Goal: Task Accomplishment & Management: Manage account settings

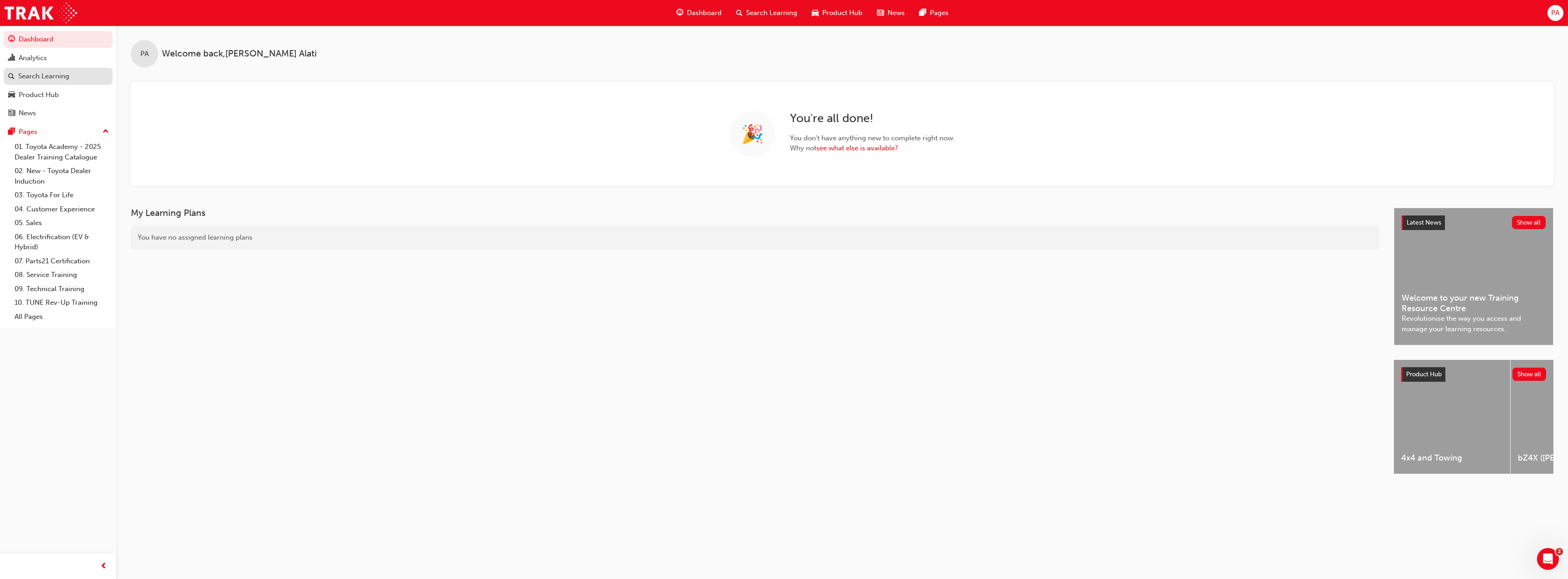
click at [66, 74] on div "Search Learning" at bounding box center [44, 76] width 51 height 10
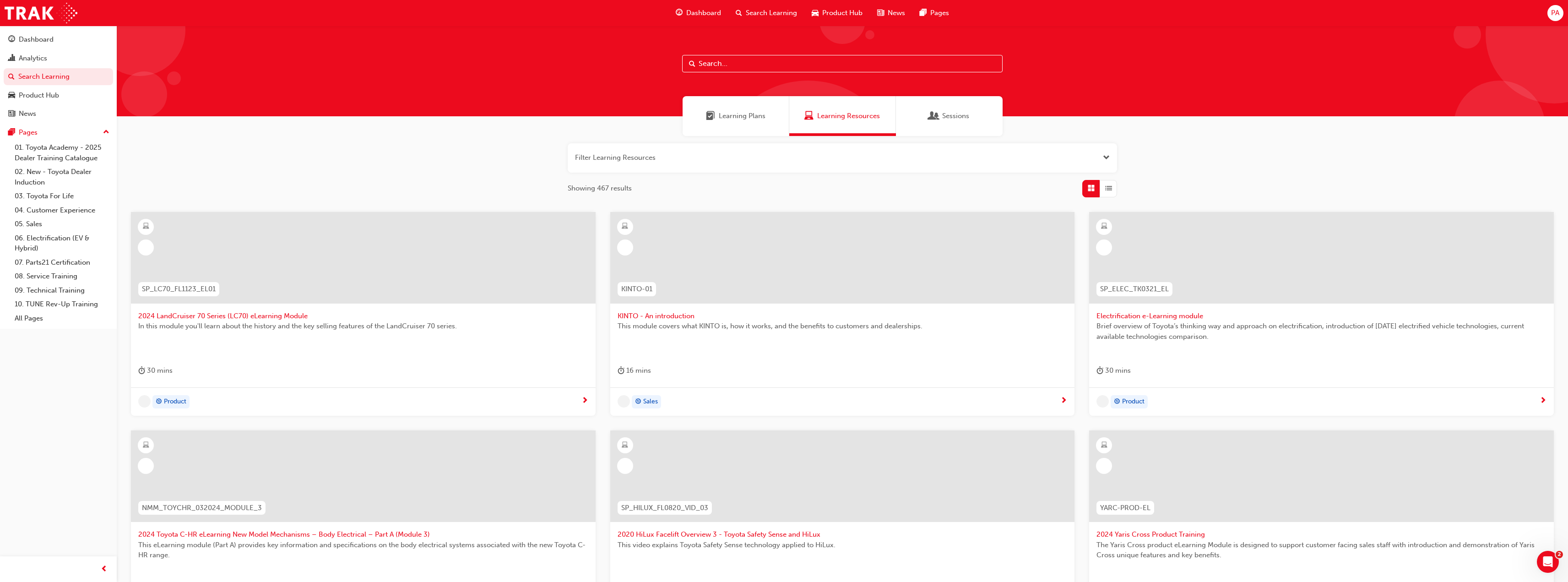
click at [725, 67] on input "text" at bounding box center [842, 64] width 320 height 17
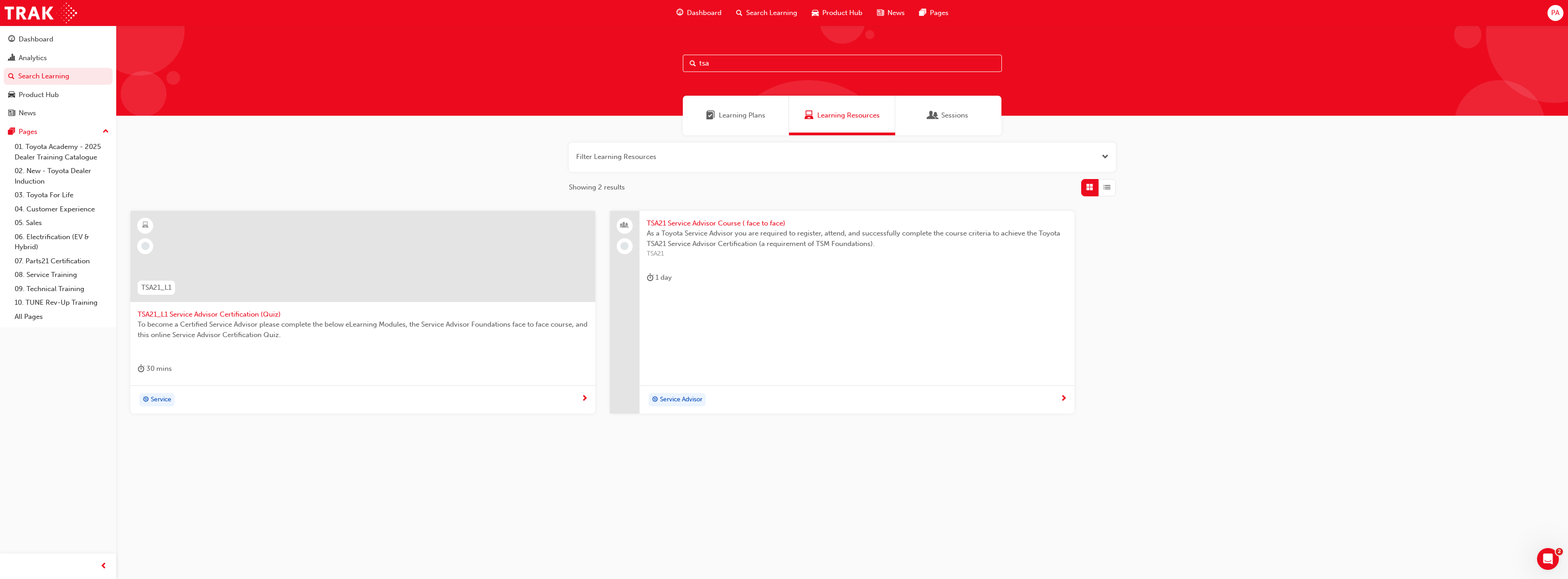
type input "tsa"
click at [680, 224] on span "TSA21 Service Advisor Course ( face to face)" at bounding box center [857, 223] width 421 height 10
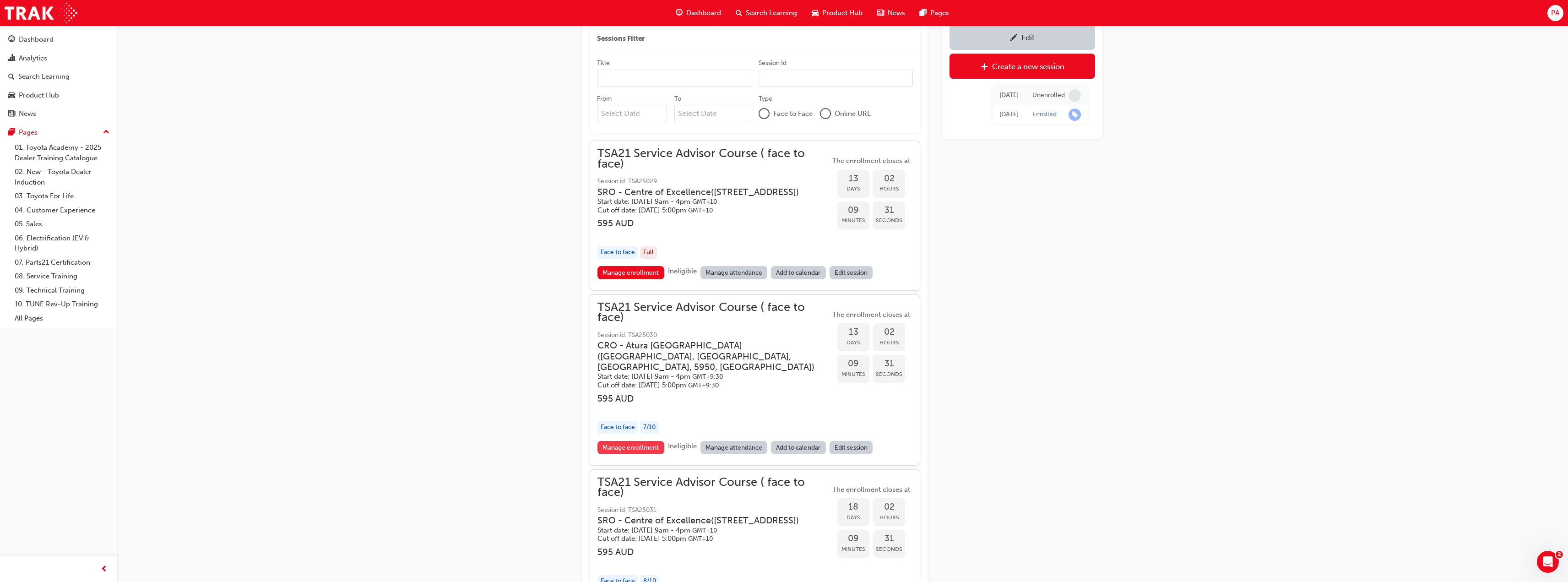
scroll to position [915, 0]
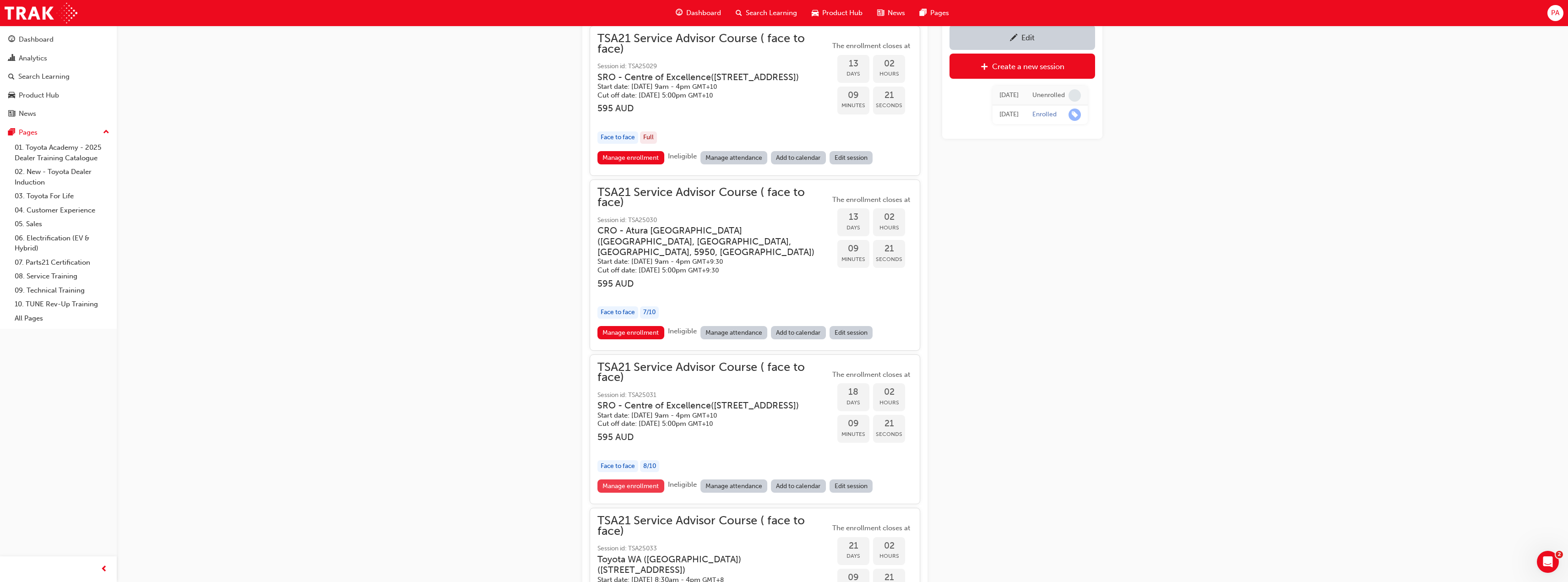
click at [641, 493] on link "Manage enrollment" at bounding box center [630, 486] width 67 height 13
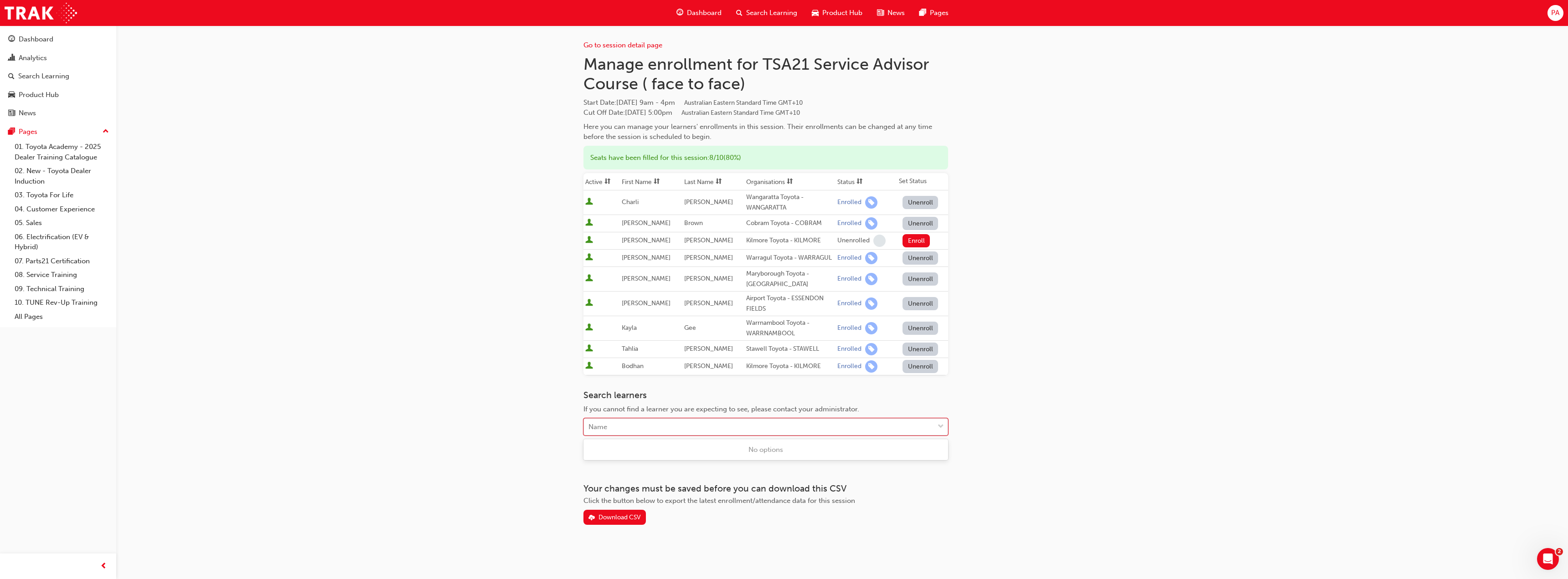
click at [799, 432] on div "Name" at bounding box center [758, 427] width 350 height 16
type input "[PERSON_NAME]"
click at [752, 449] on span "[PERSON_NAME] [PERSON_NAME] Toyota - DANDENONG" at bounding box center [681, 449] width 185 height 8
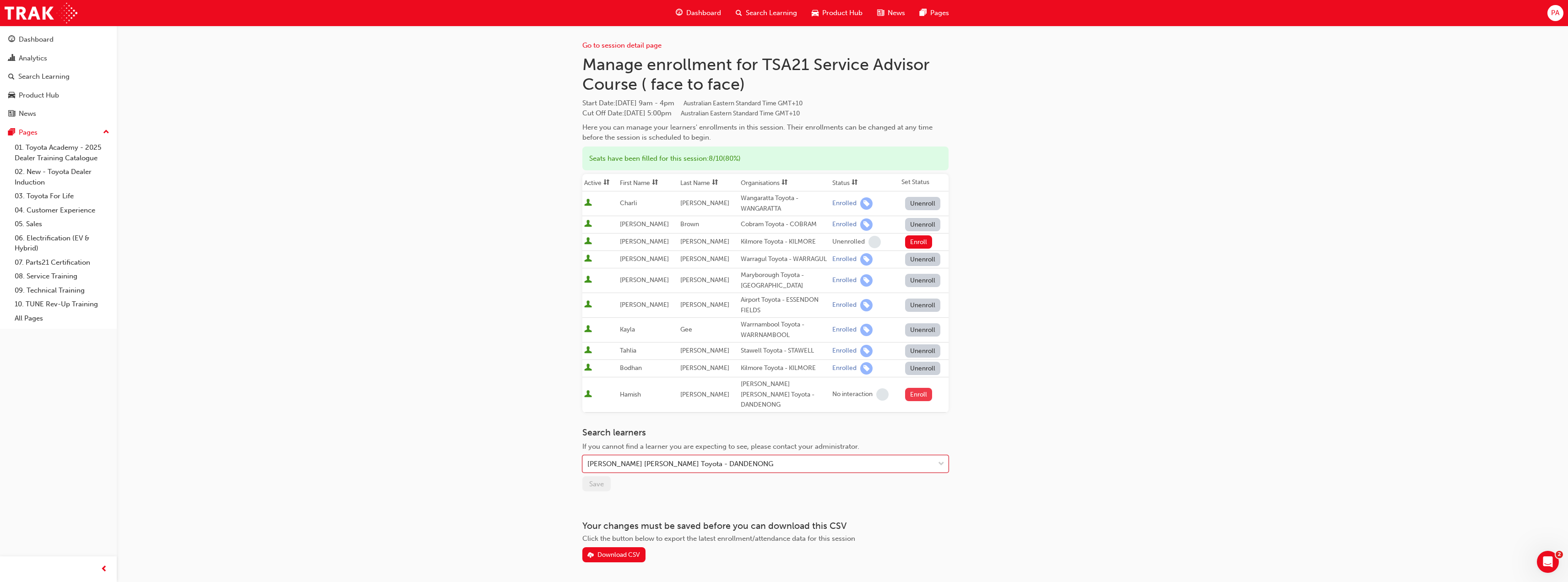
click at [919, 388] on button "Enroll" at bounding box center [918, 394] width 28 height 13
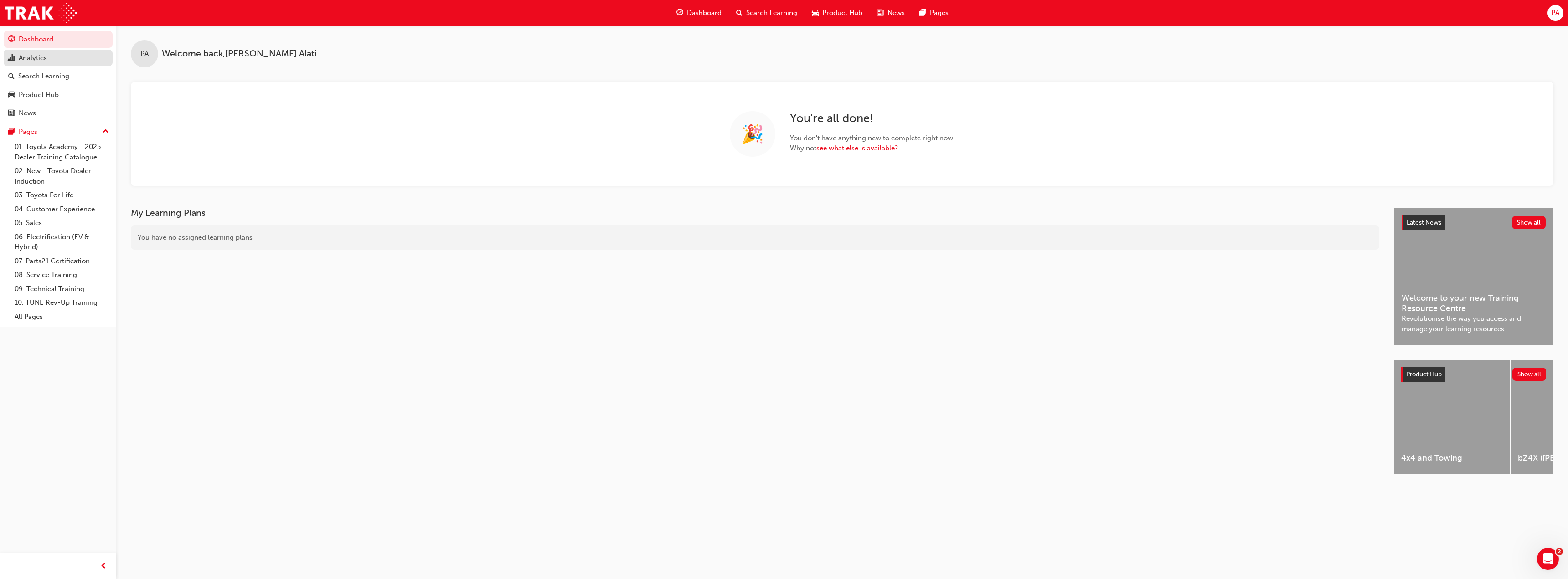
drag, startPoint x: 27, startPoint y: 55, endPoint x: 33, endPoint y: 54, distance: 6.1
click at [27, 55] on div "Analytics" at bounding box center [33, 58] width 28 height 10
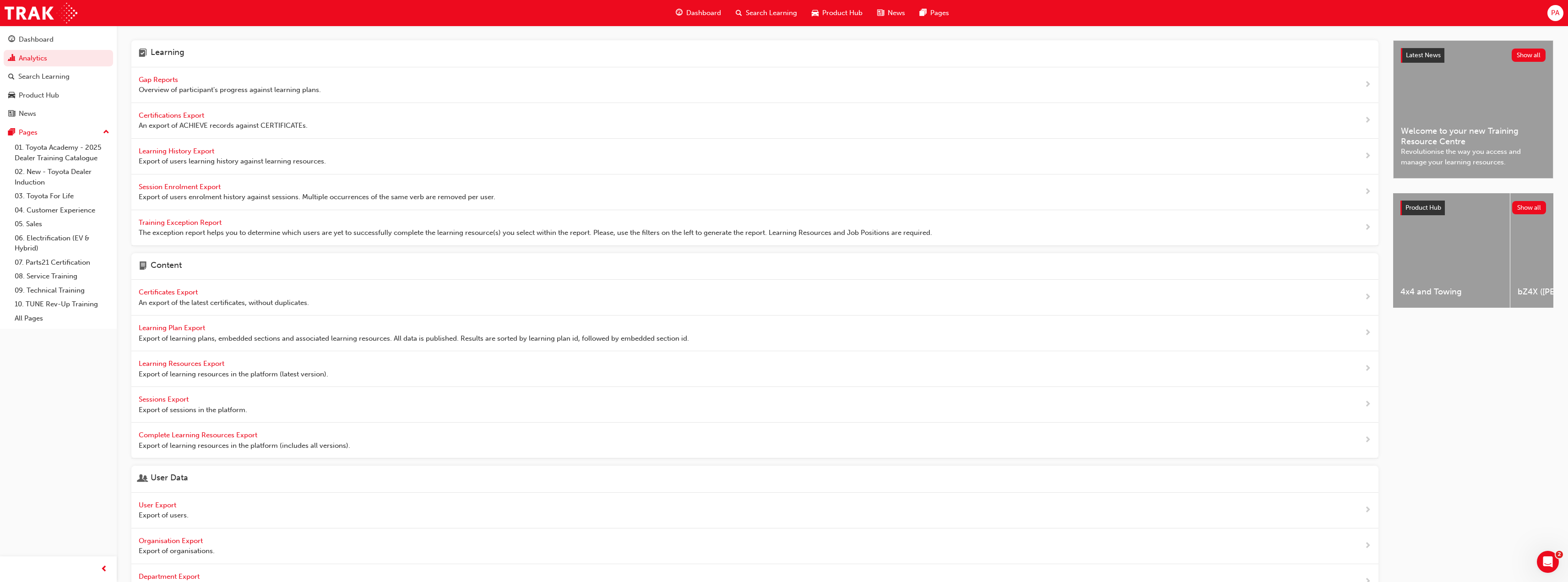
click at [161, 78] on span "Gap Reports" at bounding box center [159, 79] width 41 height 8
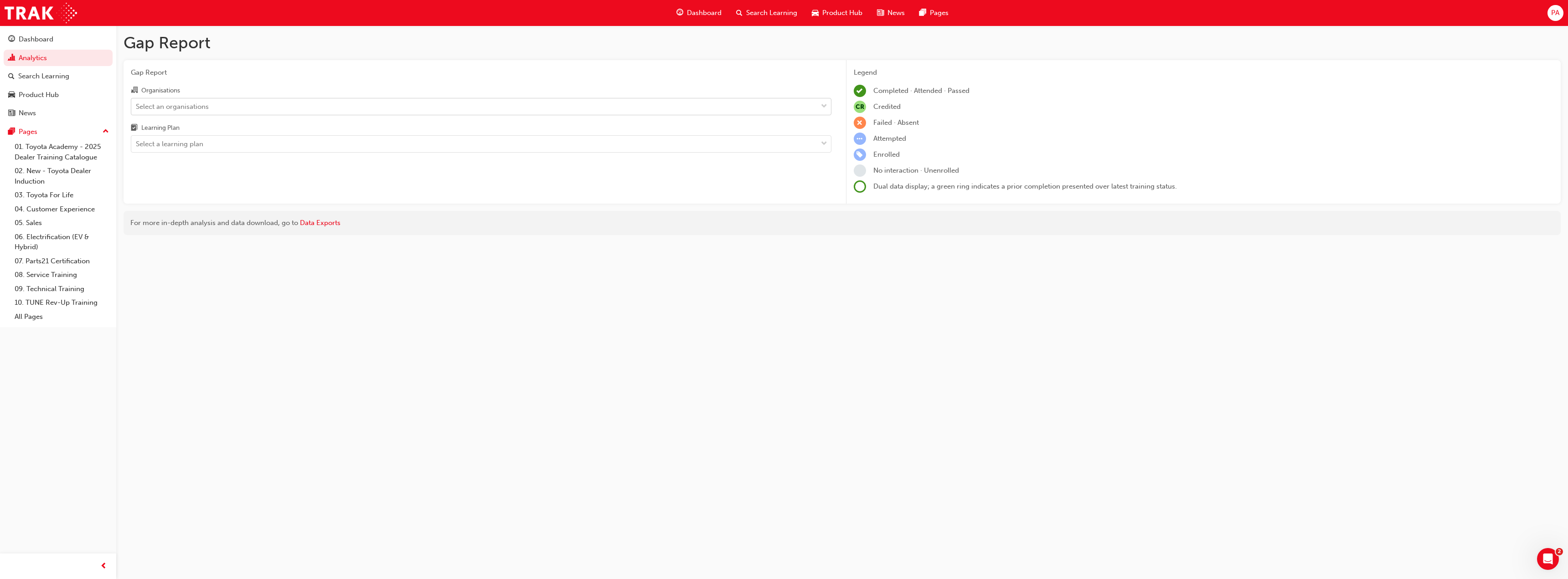
click at [493, 110] on div "Select an organisations" at bounding box center [474, 106] width 686 height 16
click at [137, 109] on input "Organisations Select an organisations" at bounding box center [136, 106] width 1 height 8
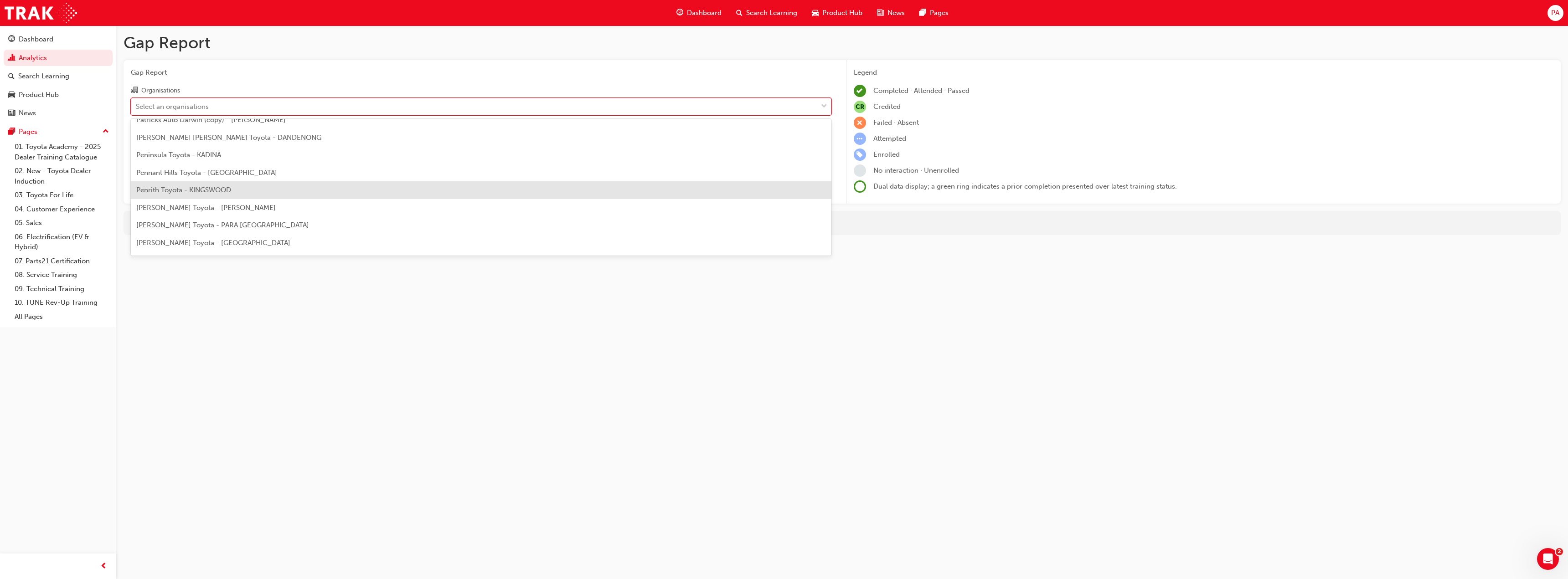
scroll to position [3871, 0]
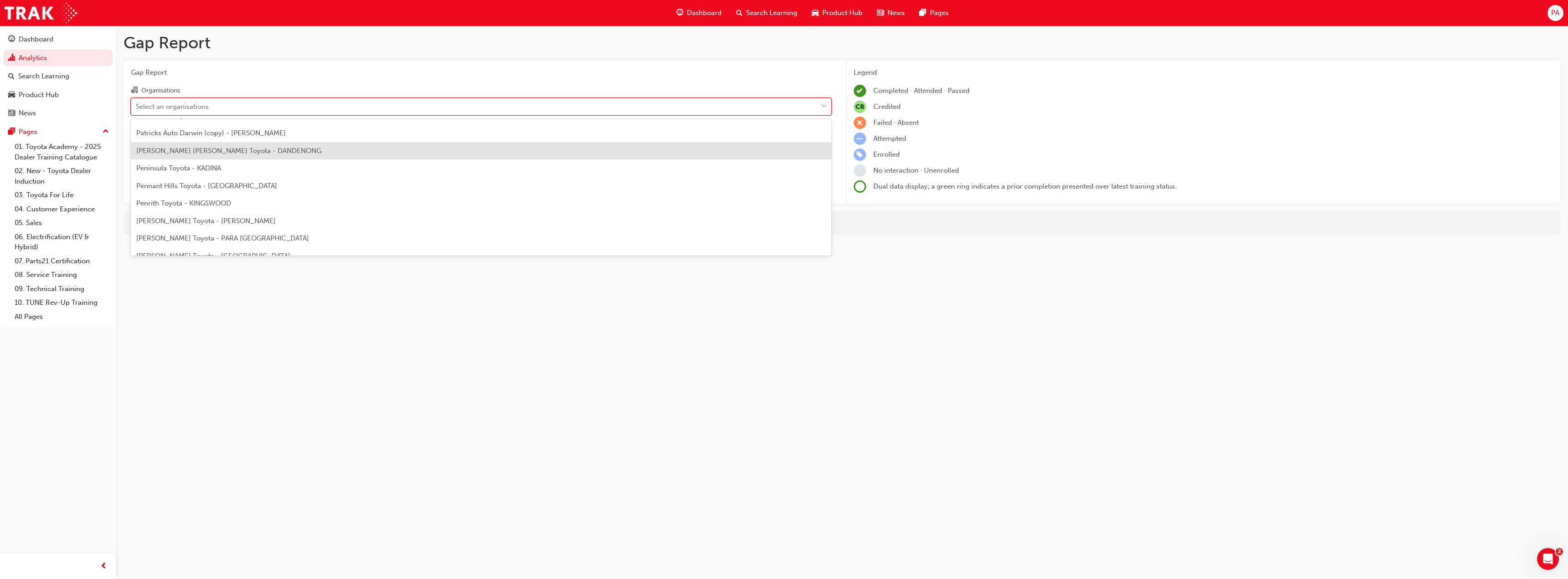
click at [318, 159] on div "[PERSON_NAME] [PERSON_NAME] Toyota - DANDENONG" at bounding box center [481, 151] width 701 height 18
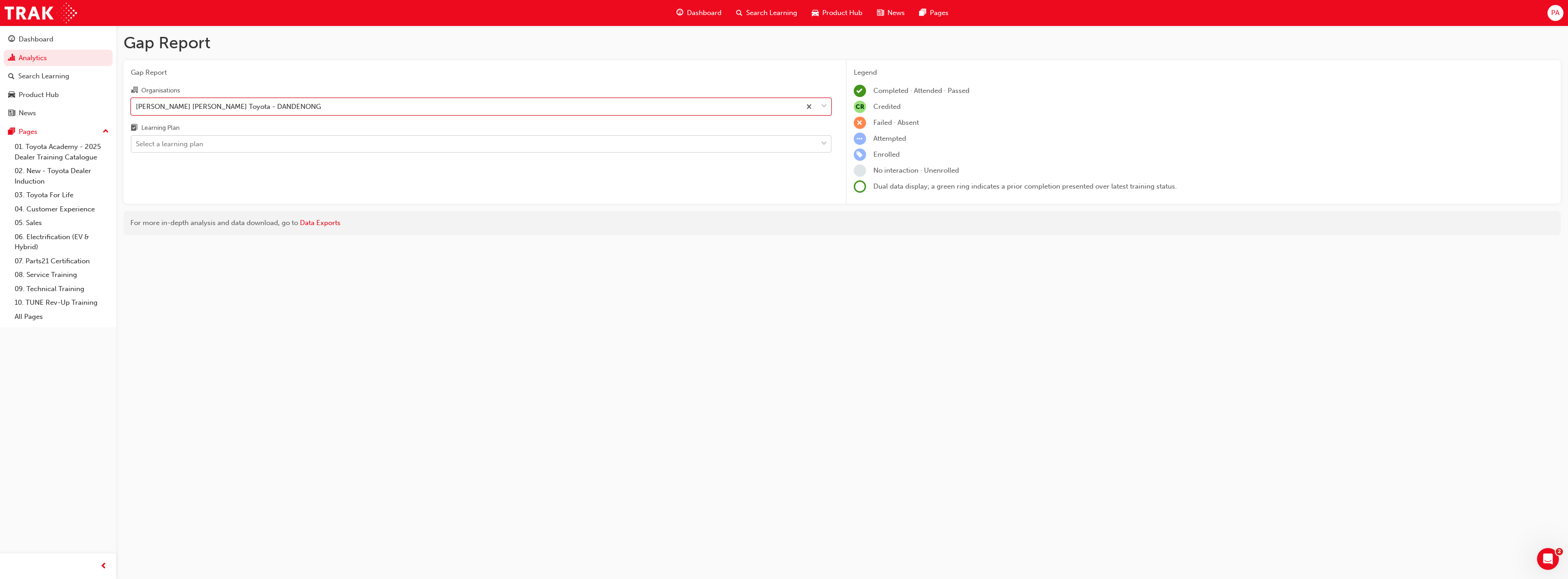
click at [314, 148] on div "Select a learning plan" at bounding box center [474, 144] width 686 height 16
click at [137, 148] on input "Learning Plan Select a learning plan" at bounding box center [136, 144] width 1 height 8
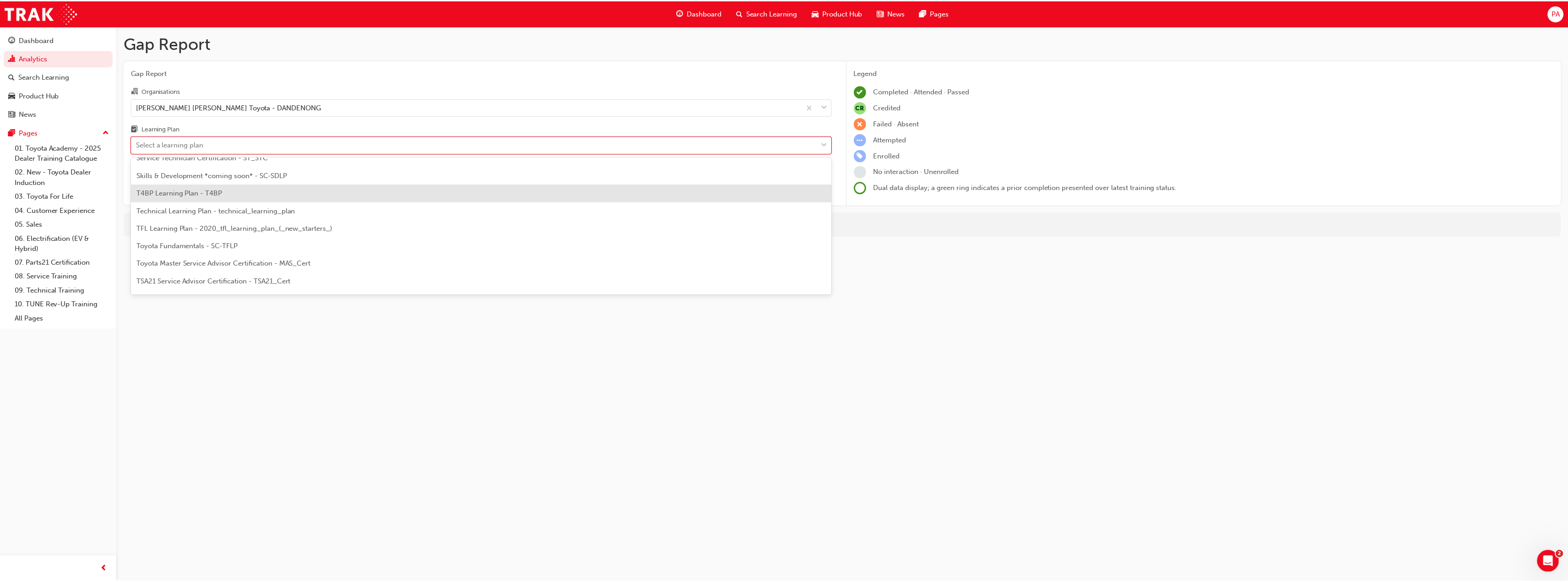
scroll to position [554, 0]
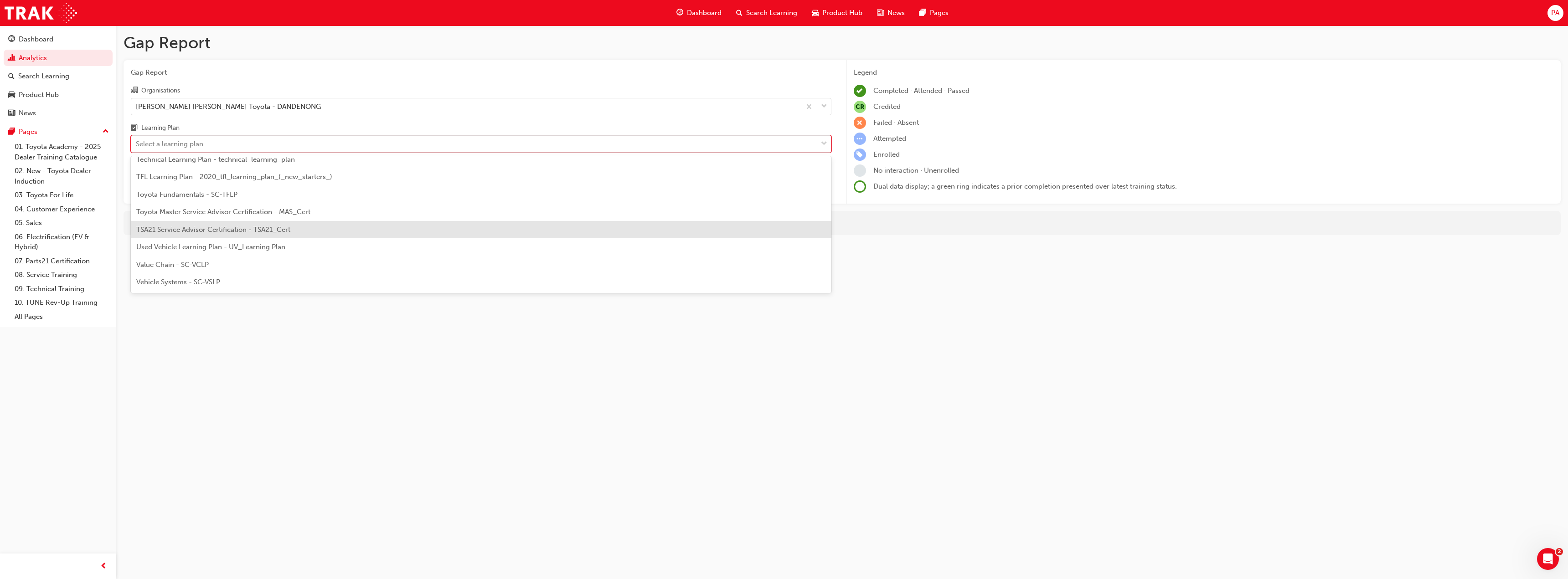
click at [293, 225] on div "TSA21 Service Advisor Certification - TSA21_Cert" at bounding box center [481, 229] width 701 height 18
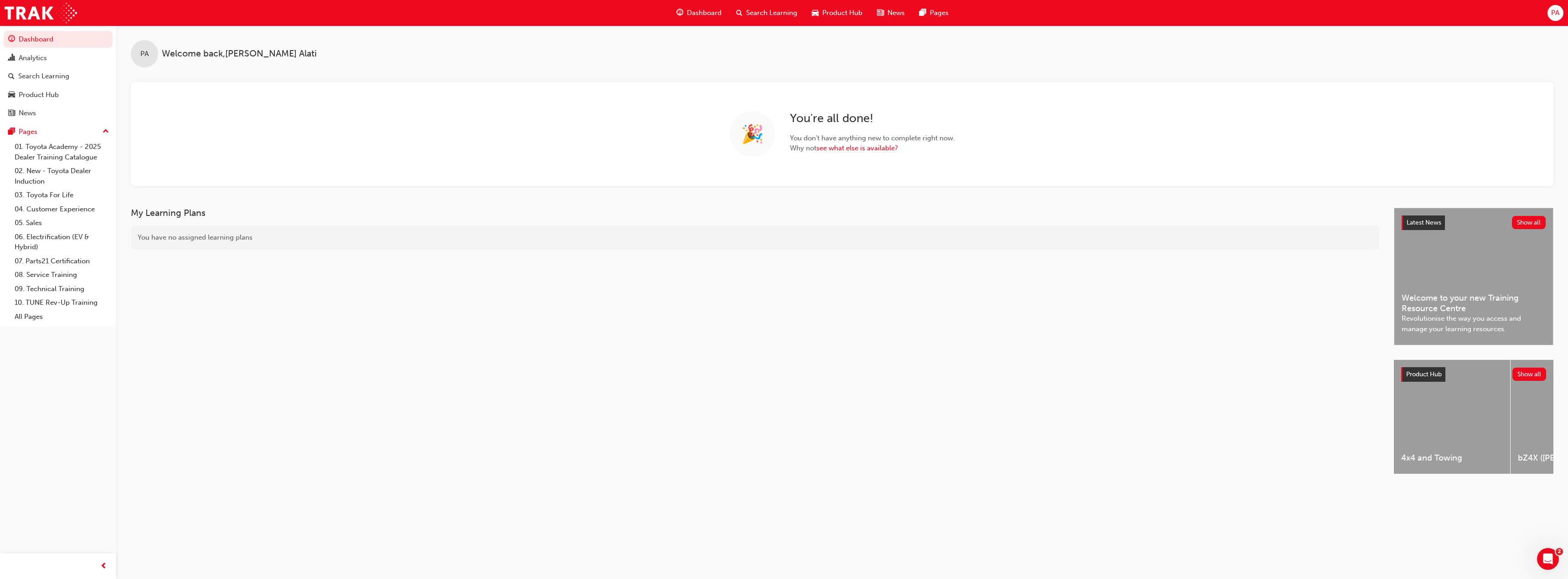
click at [779, 12] on span "Search Learning" at bounding box center [772, 13] width 51 height 10
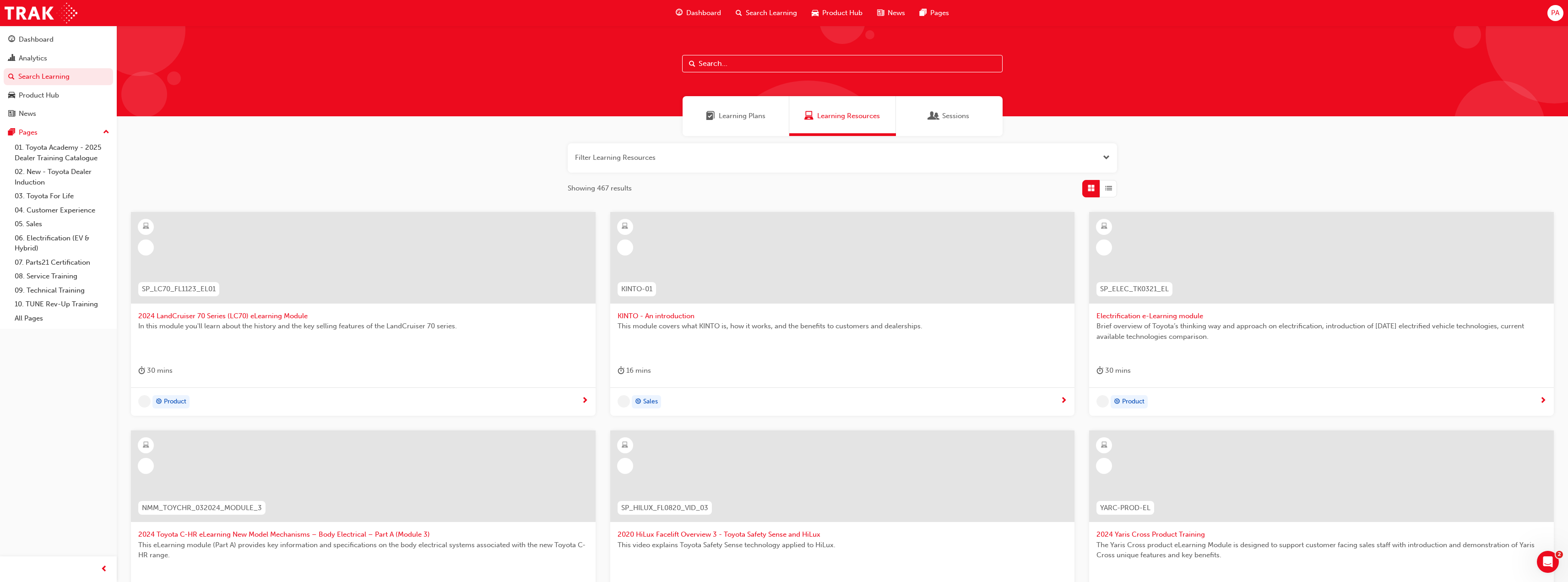
click at [759, 62] on input "text" at bounding box center [842, 64] width 320 height 17
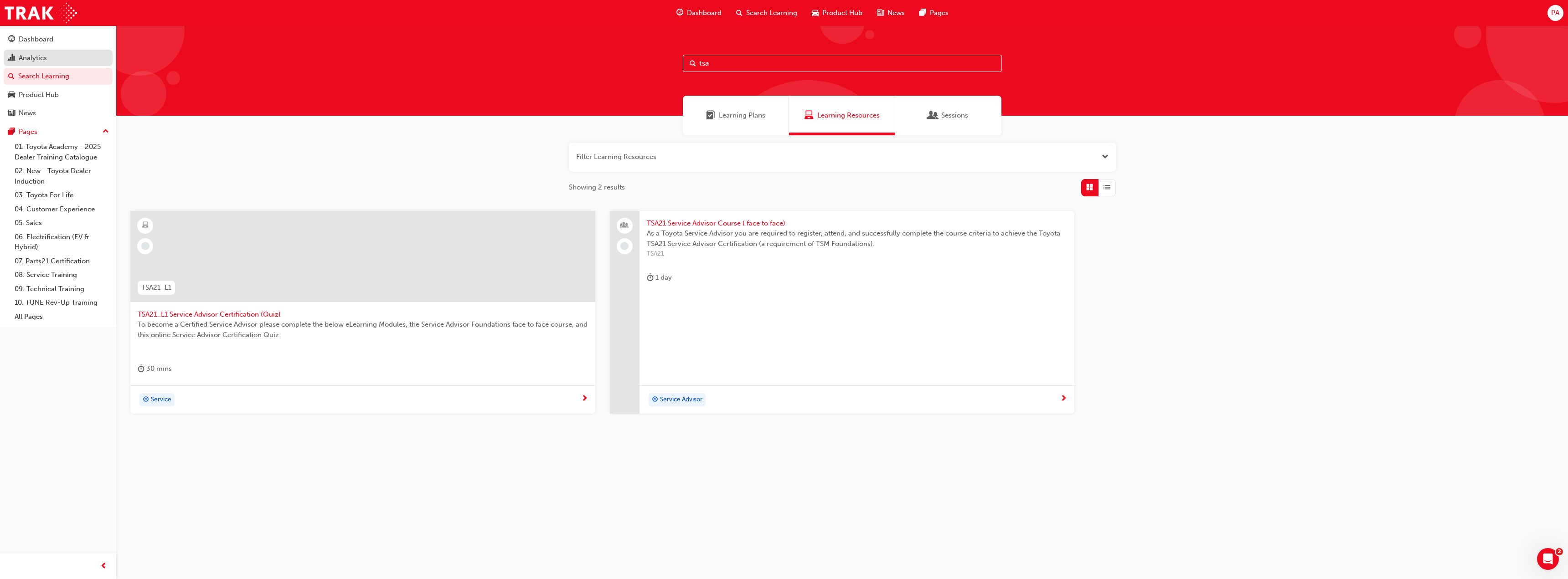
type input "tsa"
click at [37, 52] on link "Analytics" at bounding box center [58, 58] width 109 height 17
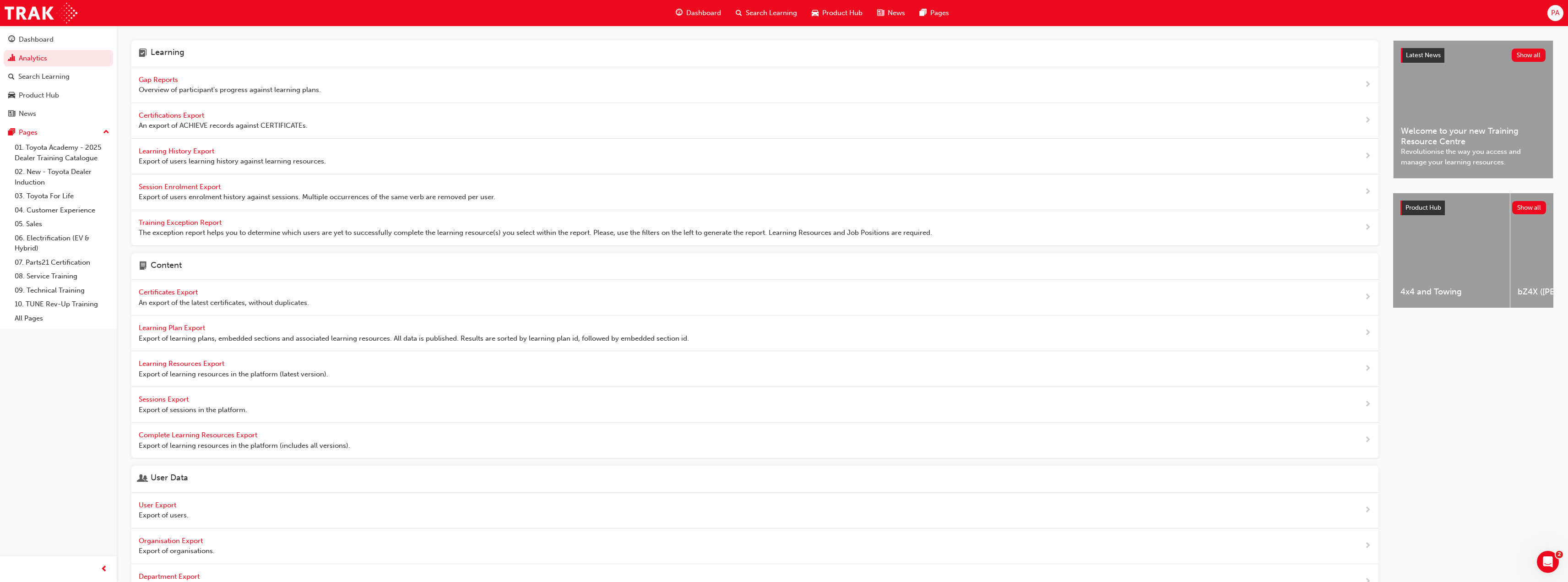
click at [173, 80] on span "Gap Reports" at bounding box center [159, 79] width 41 height 8
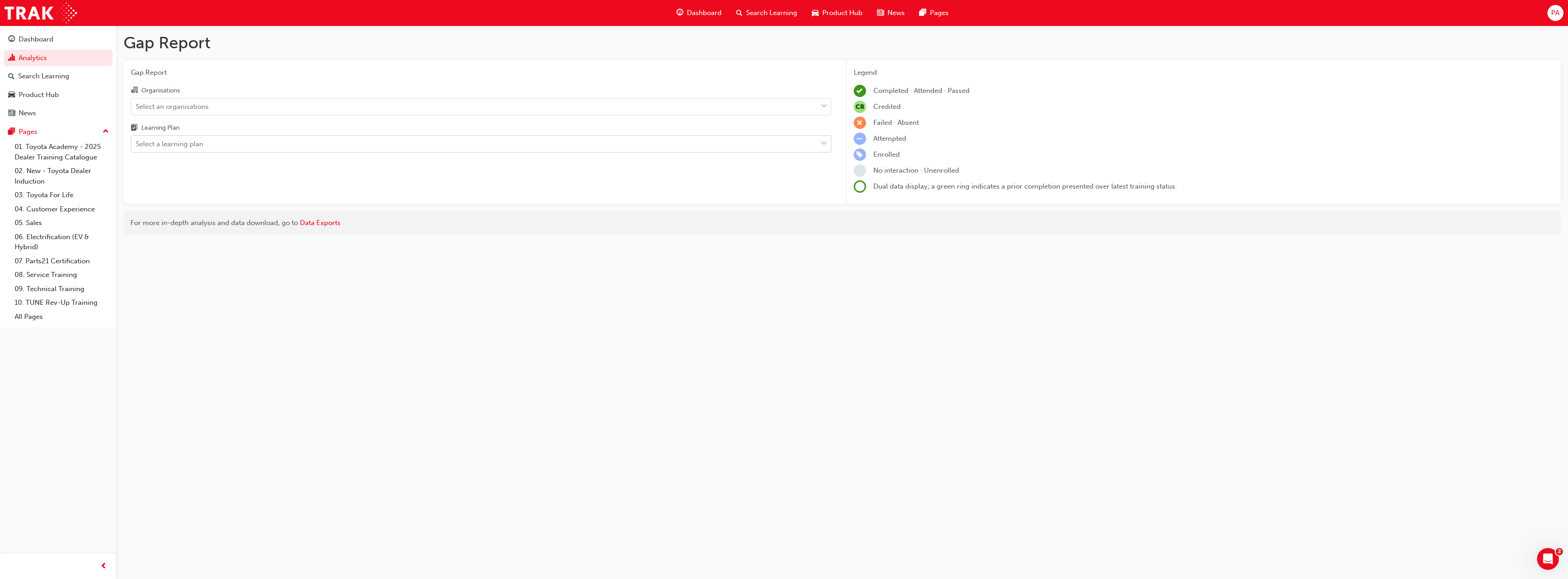
click at [401, 151] on div "Select a learning plan" at bounding box center [474, 144] width 686 height 16
click at [137, 148] on input "Learning Plan Select a learning plan" at bounding box center [136, 144] width 1 height 8
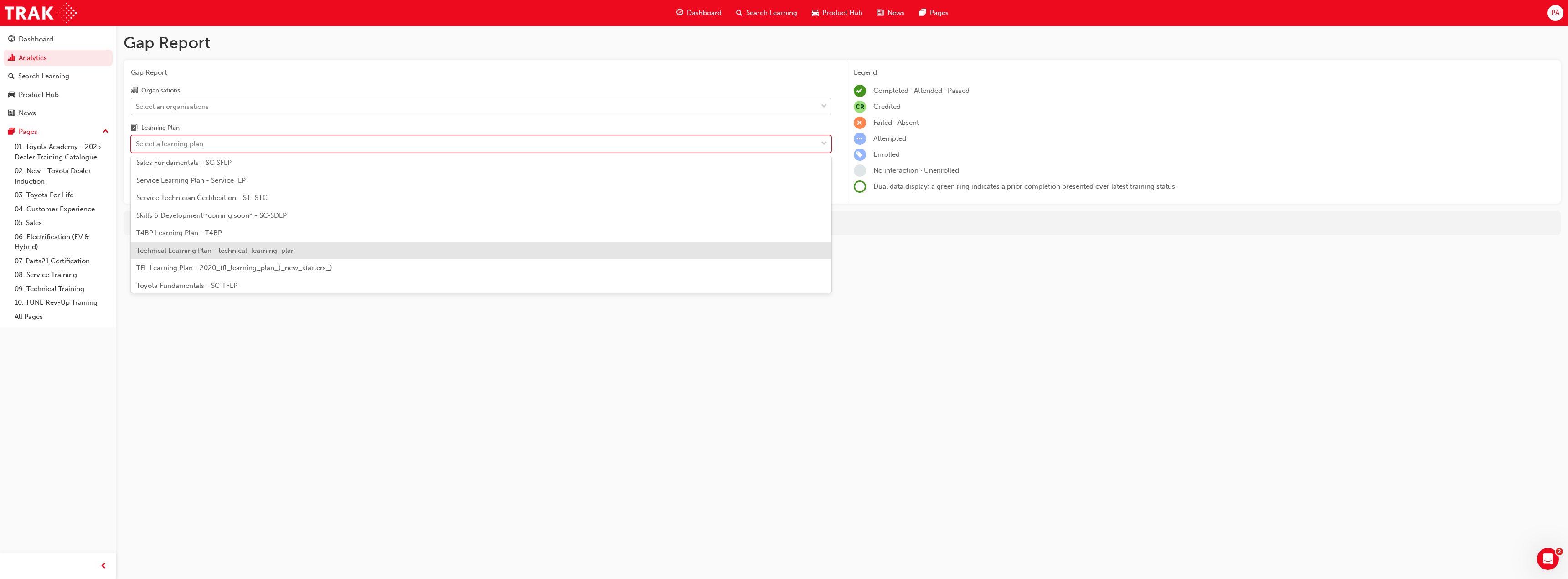
scroll to position [505, 0]
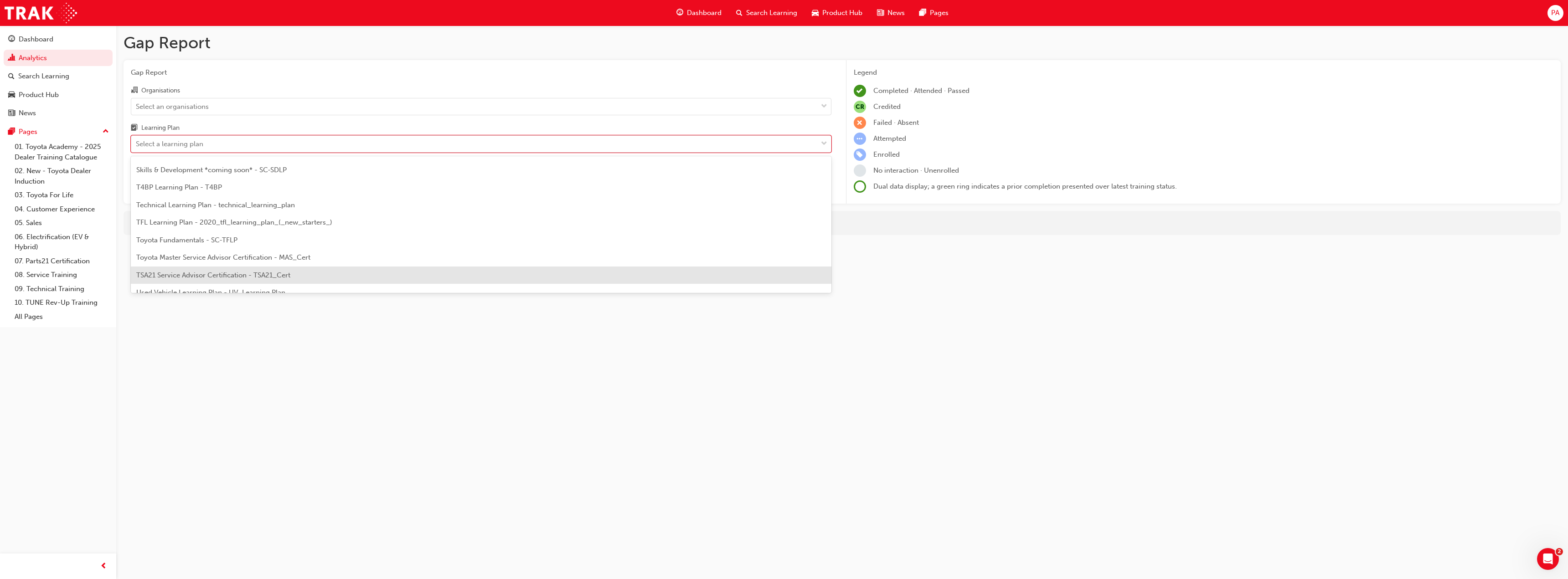
click at [371, 270] on div "TSA21 Service Advisor Certification - TSA21_Cert" at bounding box center [481, 275] width 701 height 18
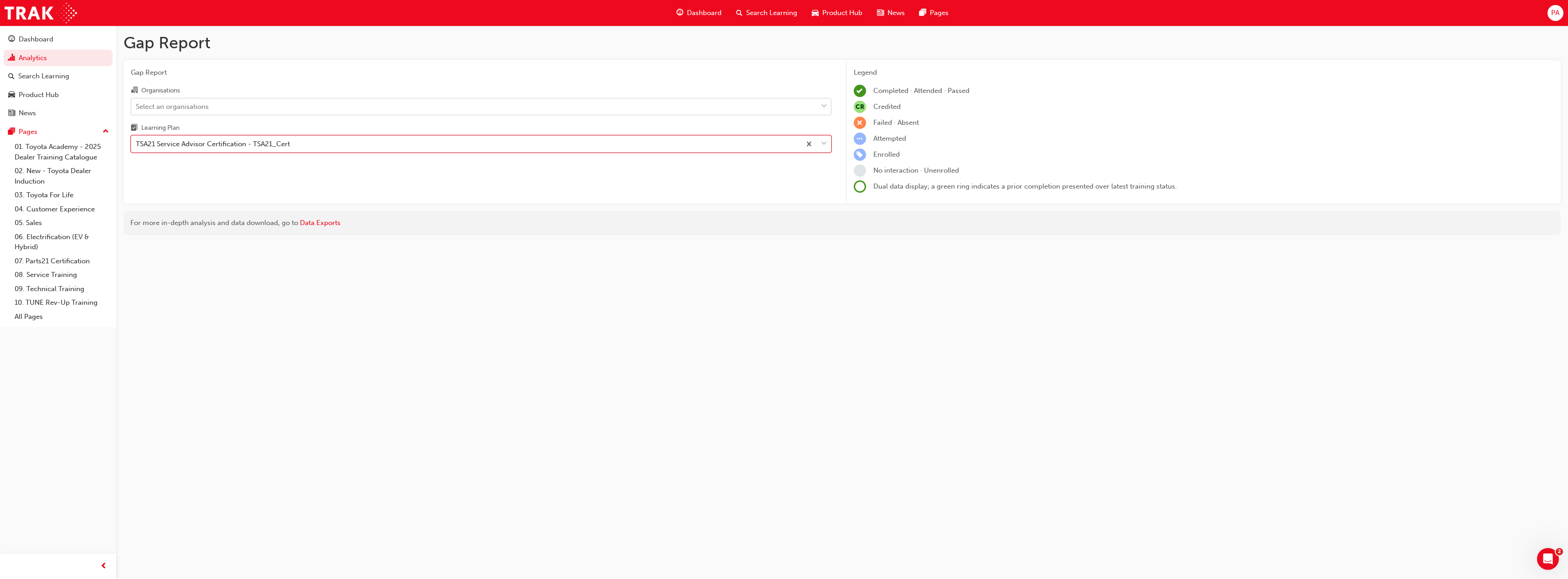
click at [457, 100] on div "Select an organisations" at bounding box center [474, 106] width 686 height 16
click at [137, 102] on input "Organisations Select an organisations" at bounding box center [136, 106] width 1 height 8
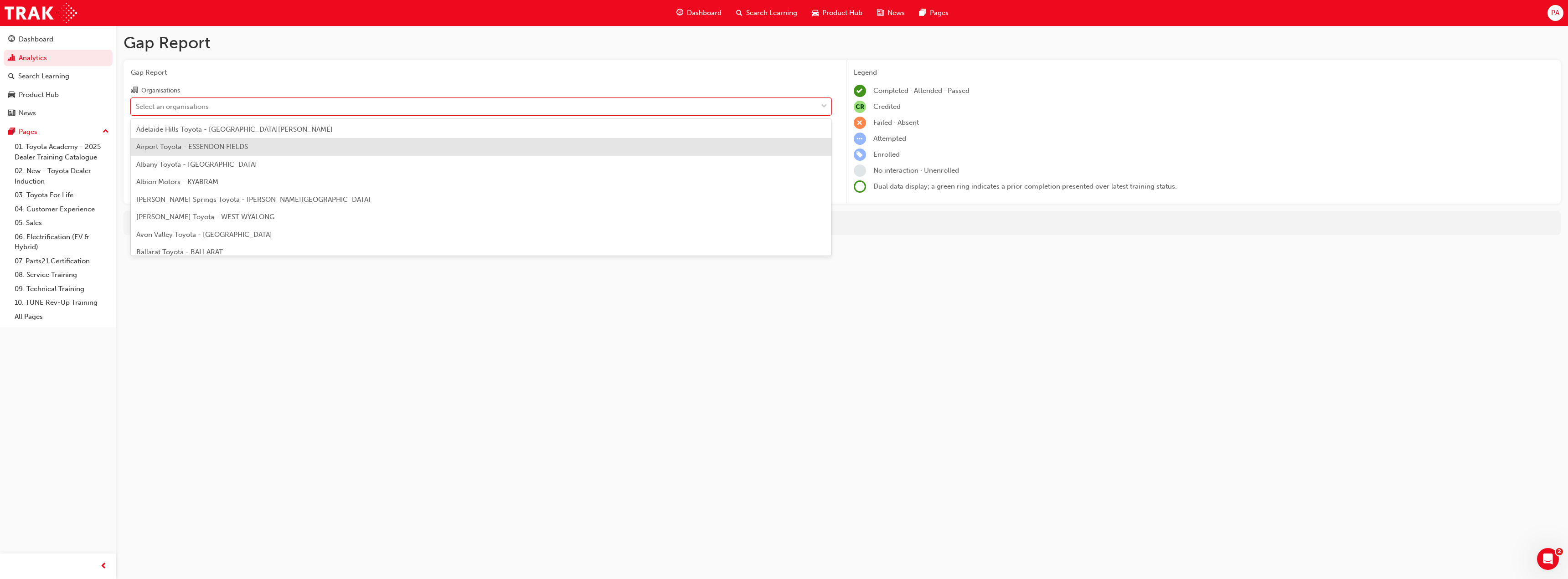
click at [448, 142] on div "Airport Toyota - ESSENDON FIELDS" at bounding box center [481, 147] width 701 height 18
